Goal: Task Accomplishment & Management: Manage account settings

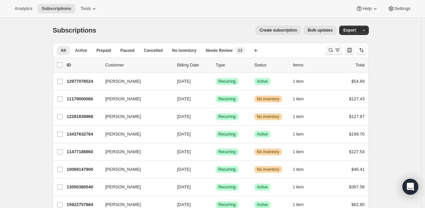
click at [332, 50] on icon "Search and filter results" at bounding box center [330, 50] width 7 height 7
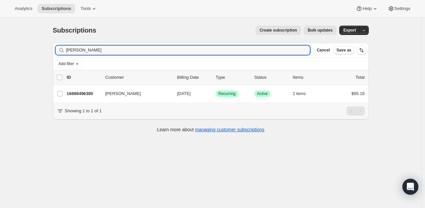
type input "[PERSON_NAME]"
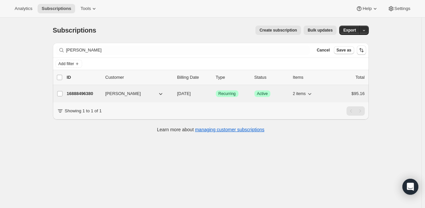
click at [74, 91] on p "16888496380" at bounding box center [83, 93] width 33 height 7
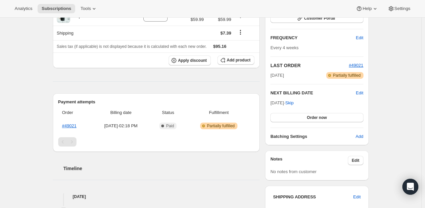
scroll to position [107, 0]
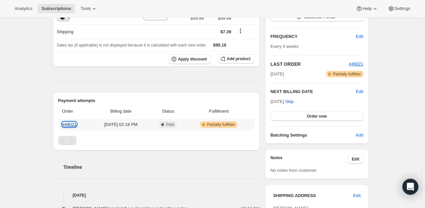
click at [73, 122] on link "#49021" at bounding box center [69, 124] width 14 height 5
